Goal: Task Accomplishment & Management: Use online tool/utility

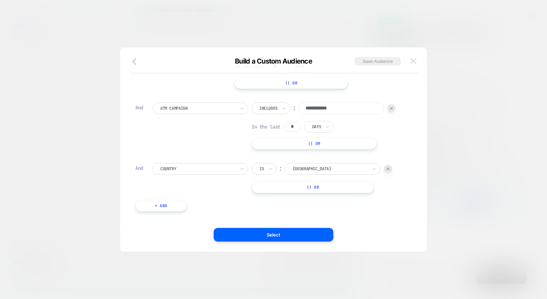
click at [416, 58] on img at bounding box center [413, 61] width 6 height 6
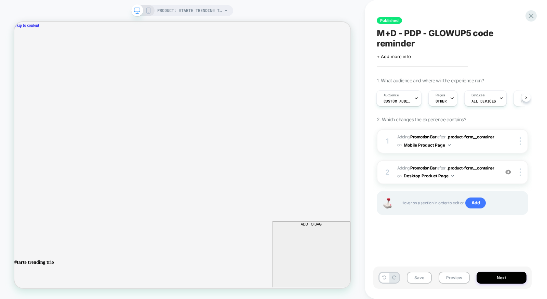
scroll to position [0, 402]
click at [526, 13] on icon at bounding box center [530, 15] width 9 height 9
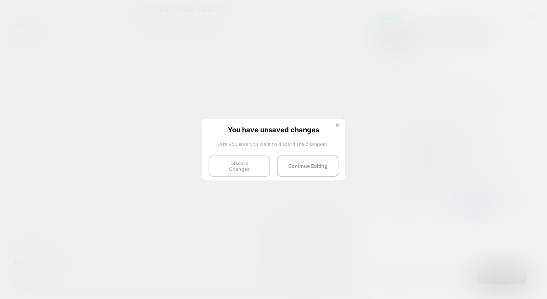
click at [243, 163] on button "Discard Changes" at bounding box center [240, 166] width 62 height 21
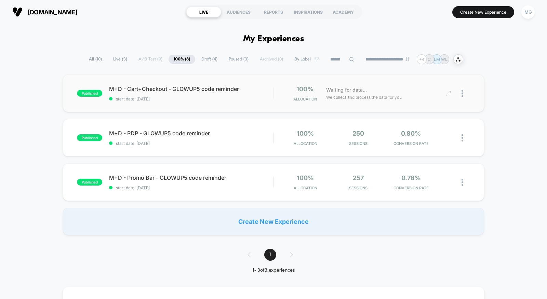
click at [450, 94] on icon at bounding box center [448, 93] width 5 height 5
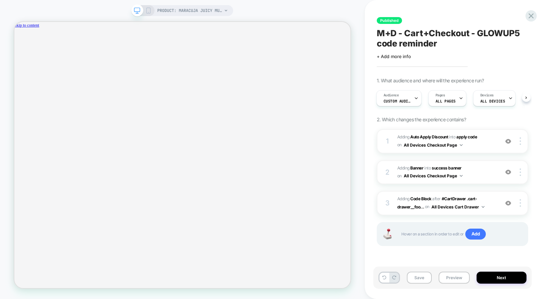
scroll to position [0, 804]
click at [408, 98] on div "Audience Custom Audience" at bounding box center [397, 98] width 41 height 15
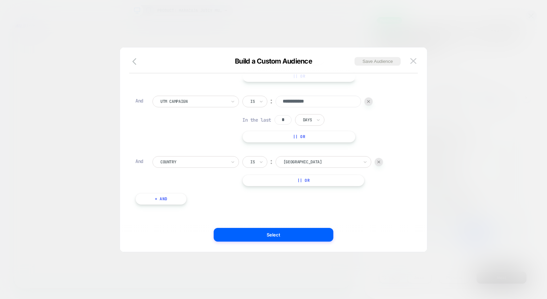
scroll to position [0, 0]
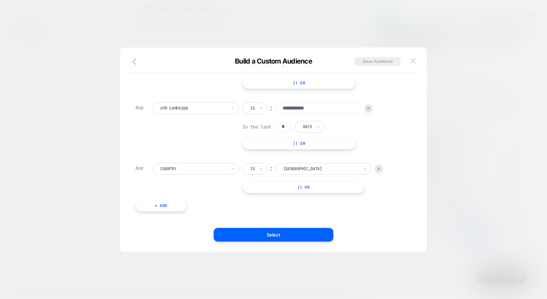
click at [416, 59] on img at bounding box center [413, 61] width 6 height 6
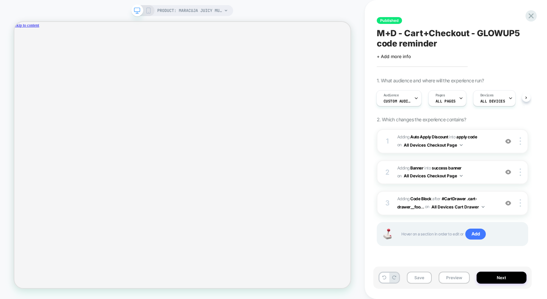
scroll to position [0, 402]
click at [446, 276] on button "Preview" at bounding box center [454, 278] width 31 height 12
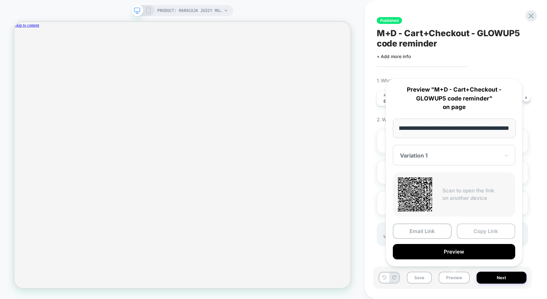
scroll to position [0, 0]
click at [480, 234] on button "Copy Link" at bounding box center [486, 231] width 59 height 15
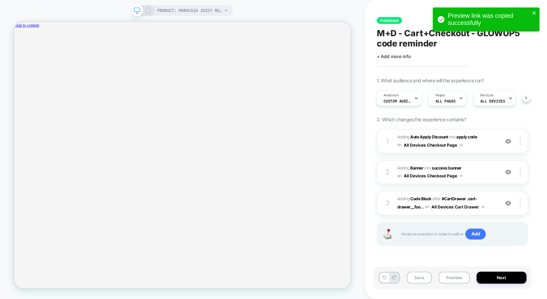
click at [406, 258] on div "1 #_loomi_addon_1754928522677_dup1754949745_dup1754949748 Adding Auto Apply Dis…" at bounding box center [452, 196] width 151 height 134
click at [398, 100] on span "Custom Audience" at bounding box center [397, 101] width 27 height 5
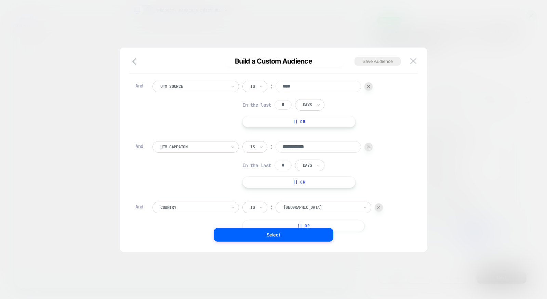
scroll to position [58, 0]
click at [250, 146] on div "Is" at bounding box center [253, 146] width 6 height 8
click at [257, 189] on div "Includes" at bounding box center [271, 186] width 44 height 11
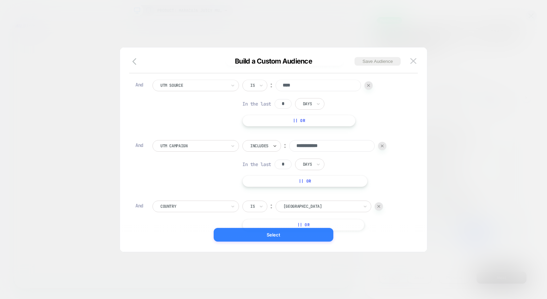
click at [261, 238] on button "Select" at bounding box center [274, 235] width 120 height 14
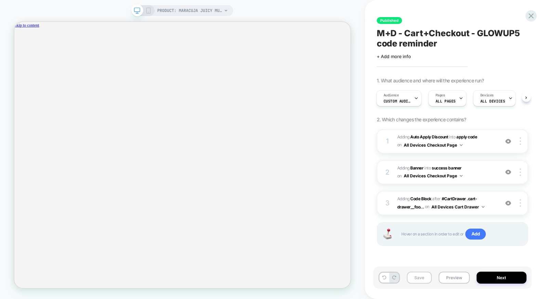
click at [430, 278] on button "Save" at bounding box center [419, 278] width 25 height 12
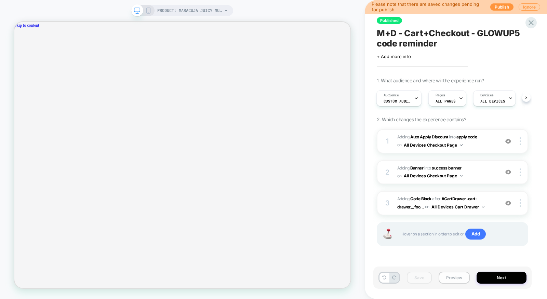
click at [459, 279] on button "Preview" at bounding box center [454, 278] width 31 height 12
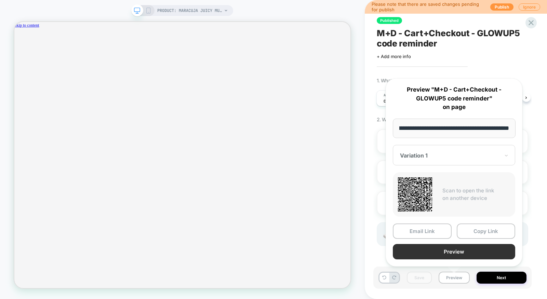
scroll to position [0, 0]
click at [457, 251] on button "Preview" at bounding box center [454, 251] width 122 height 15
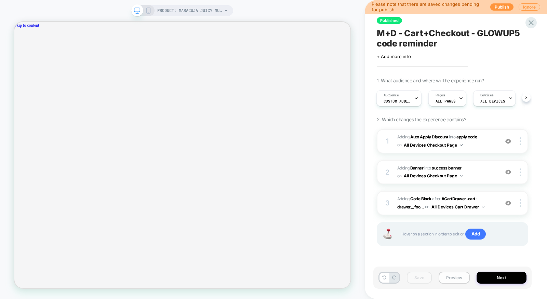
scroll to position [0, 402]
click at [456, 280] on button "Preview" at bounding box center [454, 278] width 31 height 12
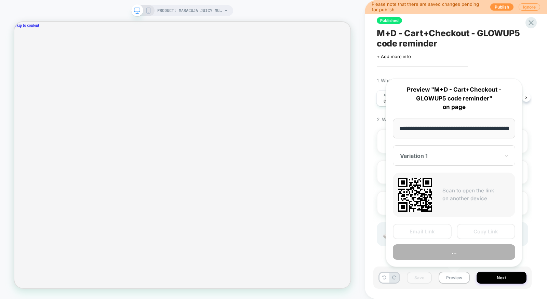
scroll to position [0, 144]
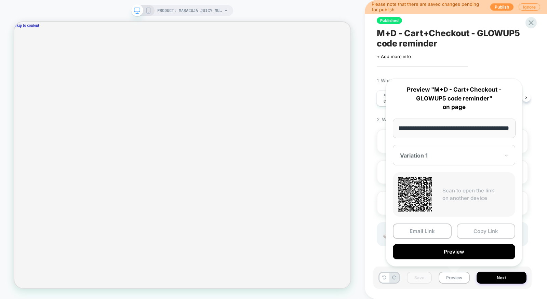
click at [479, 227] on button "Copy Link" at bounding box center [486, 231] width 59 height 15
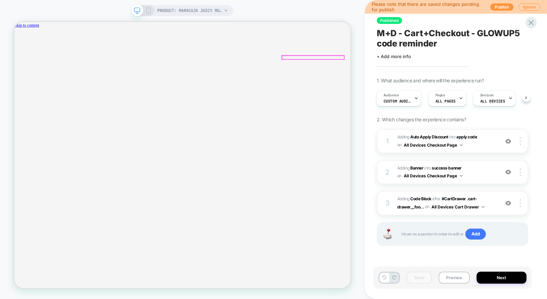
scroll to position [0, 804]
click at [505, 4] on button "Publish" at bounding box center [501, 6] width 23 height 7
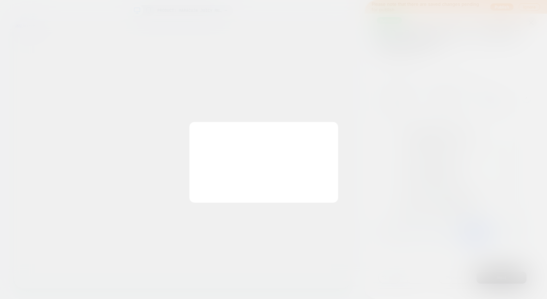
scroll to position [0, 0]
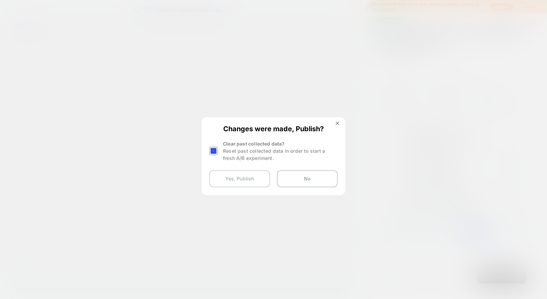
click at [242, 178] on button "Yes, Publish" at bounding box center [239, 178] width 61 height 17
